Goal: Transaction & Acquisition: Obtain resource

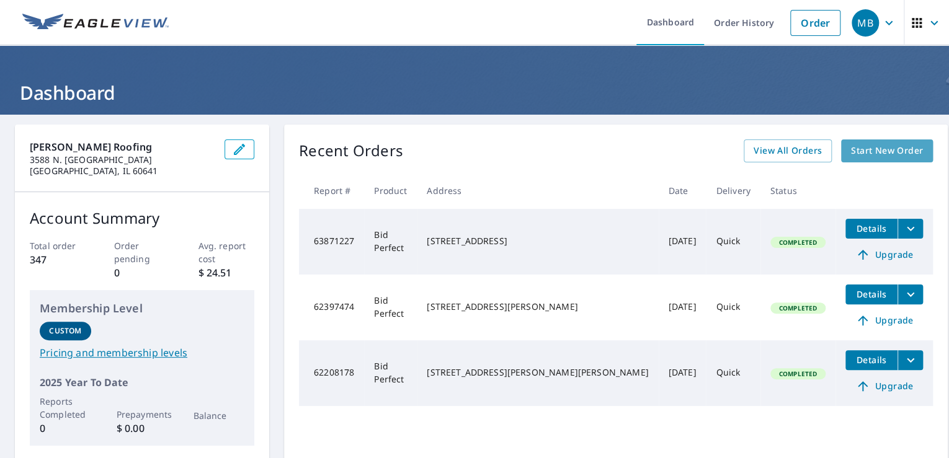
click at [862, 153] on span "Start New Order" at bounding box center [887, 151] width 72 height 16
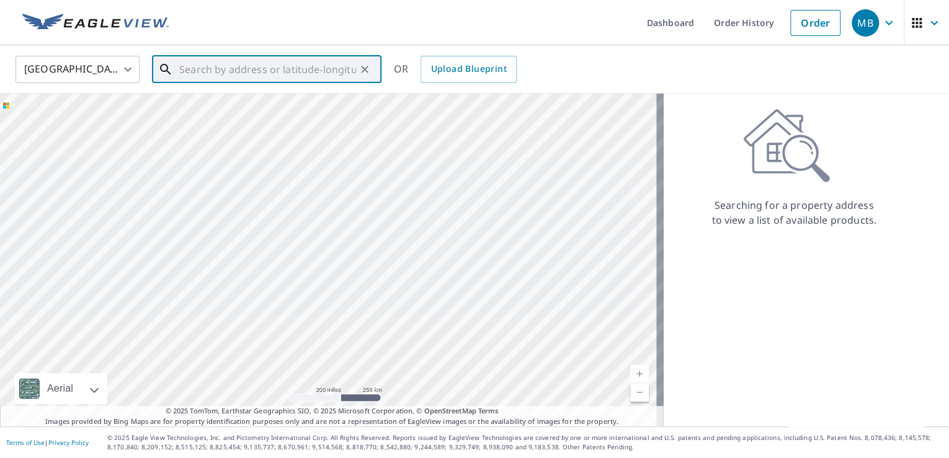
click at [258, 72] on input "text" at bounding box center [267, 69] width 177 height 35
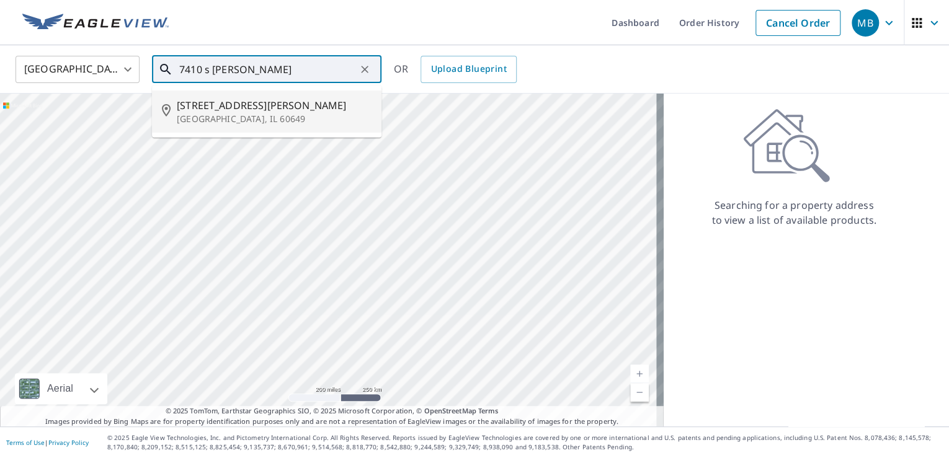
click at [231, 107] on span "[STREET_ADDRESS][PERSON_NAME]" at bounding box center [274, 105] width 195 height 15
type input "[STREET_ADDRESS][PERSON_NAME]"
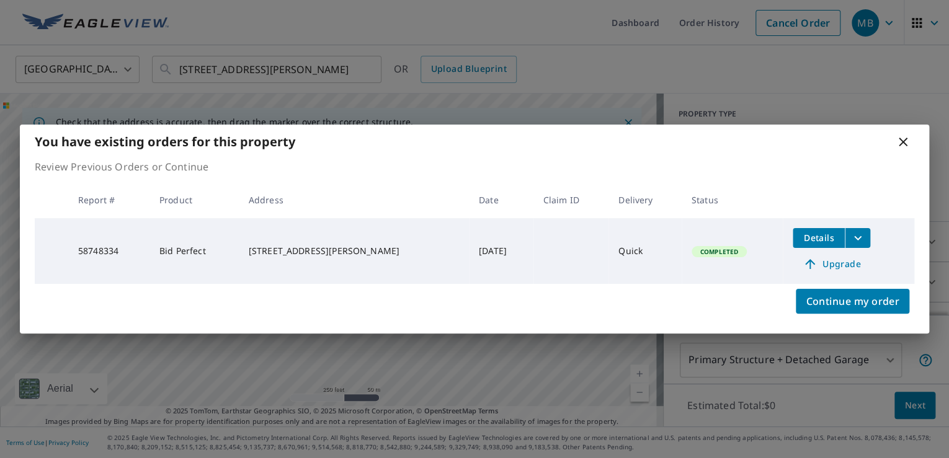
click at [819, 234] on span "Details" at bounding box center [818, 238] width 37 height 12
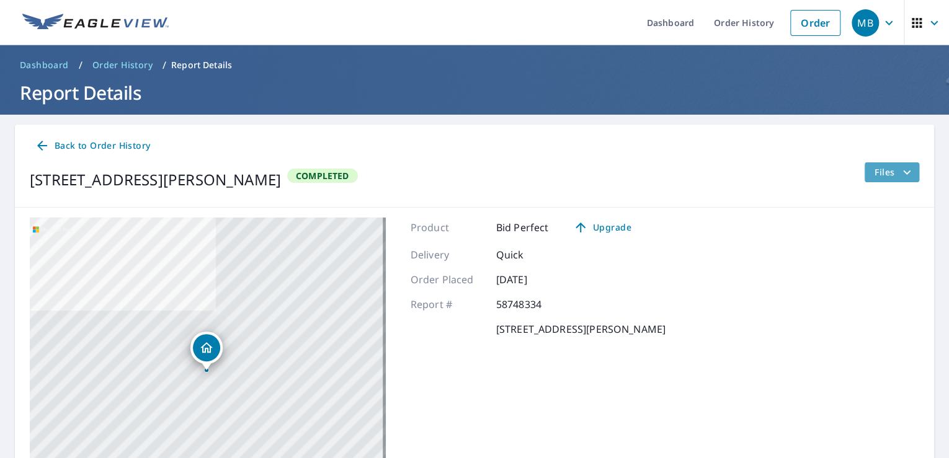
click at [905, 171] on icon "filesDropdownBtn-58748334" at bounding box center [907, 172] width 15 height 15
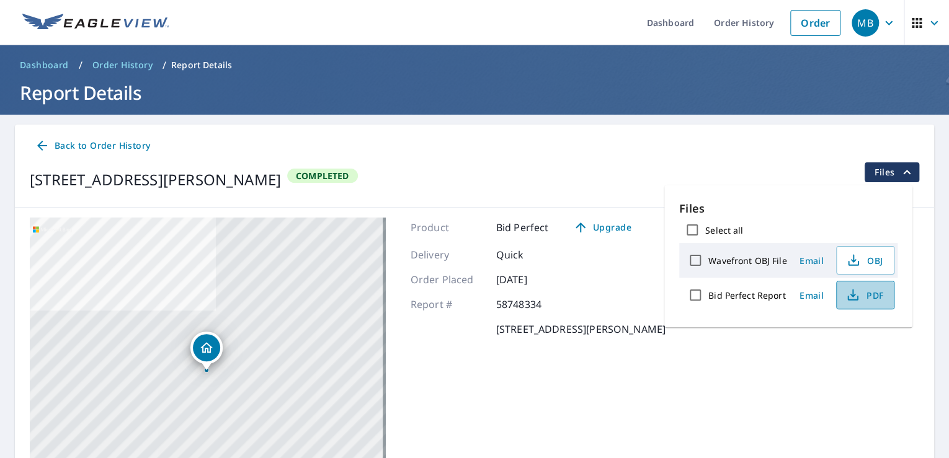
click at [870, 288] on span "PDF" at bounding box center [864, 295] width 40 height 15
